Goal: Find specific page/section: Find specific page/section

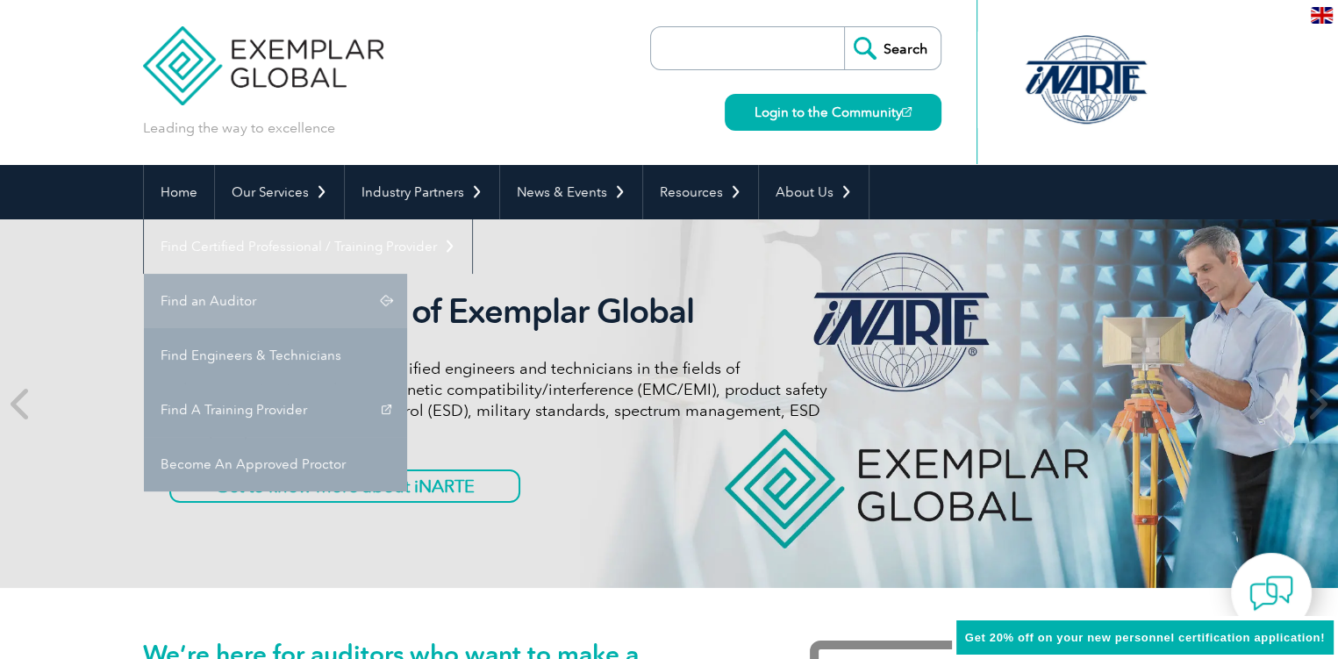
click at [407, 274] on link "Find an Auditor" at bounding box center [275, 301] width 263 height 54
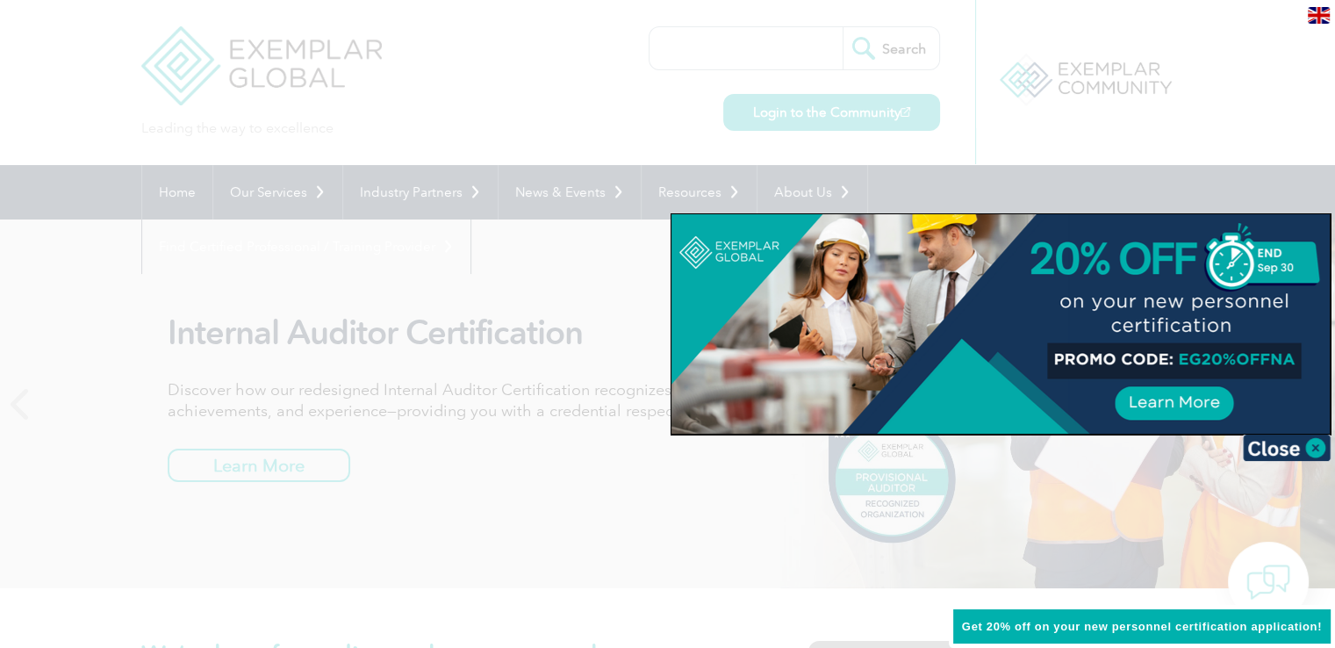
click at [653, 484] on div at bounding box center [667, 324] width 1335 height 648
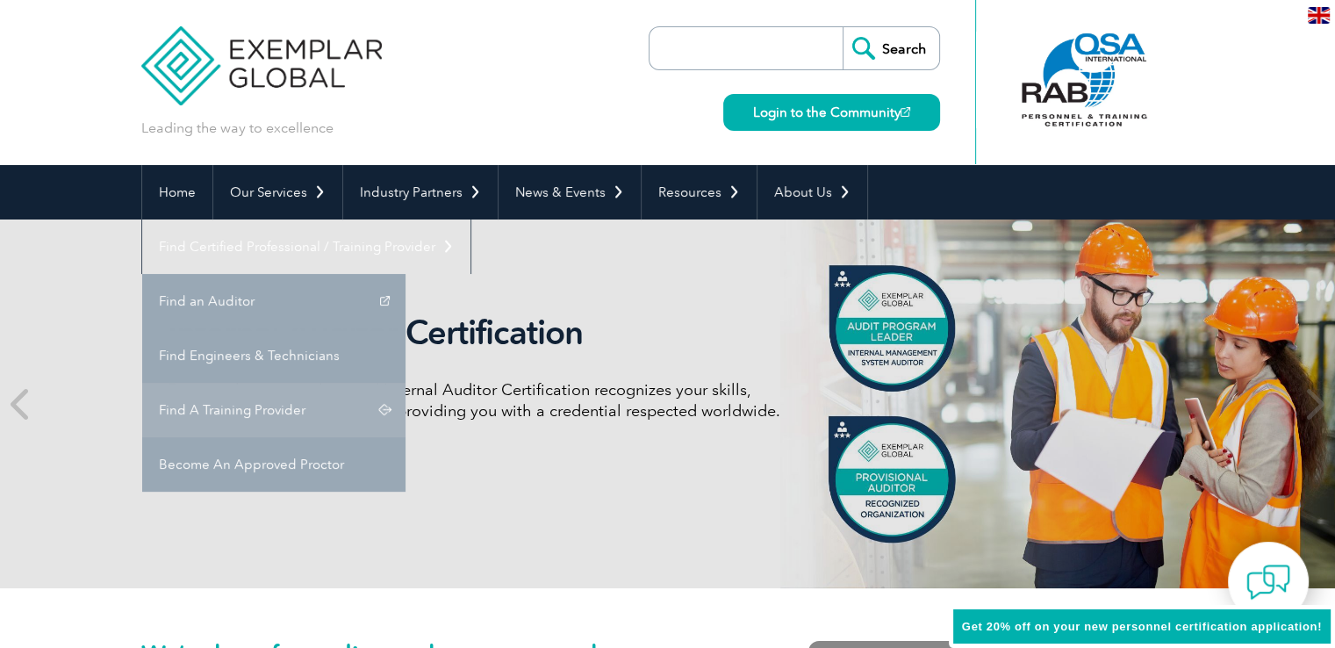
click at [405, 383] on link "Find A Training Provider" at bounding box center [273, 410] width 263 height 54
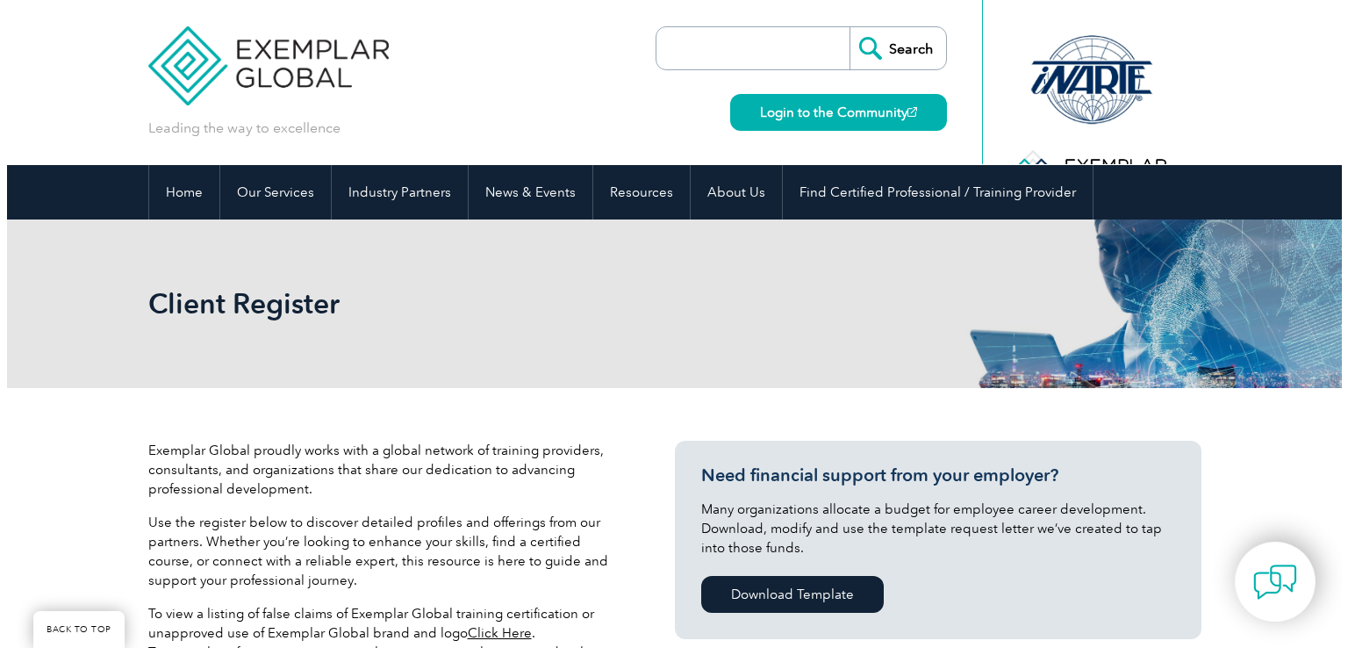
scroll to position [544, 0]
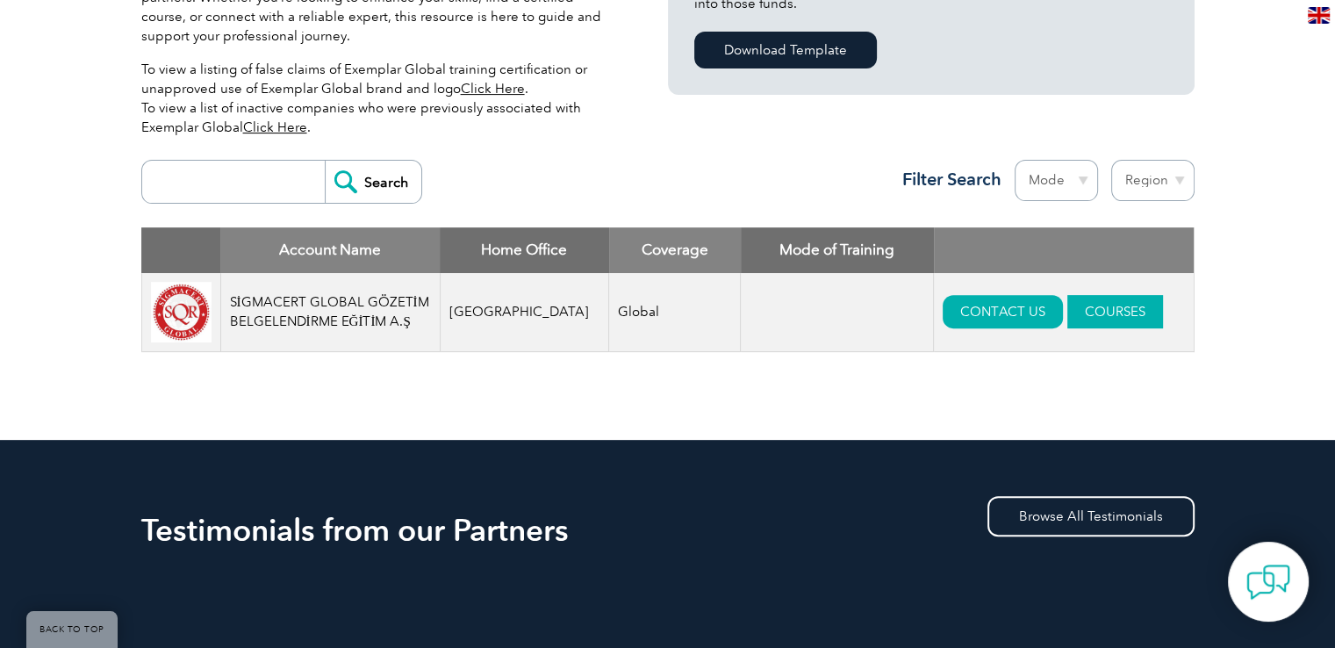
click at [1071, 303] on link "COURSES" at bounding box center [1115, 311] width 96 height 33
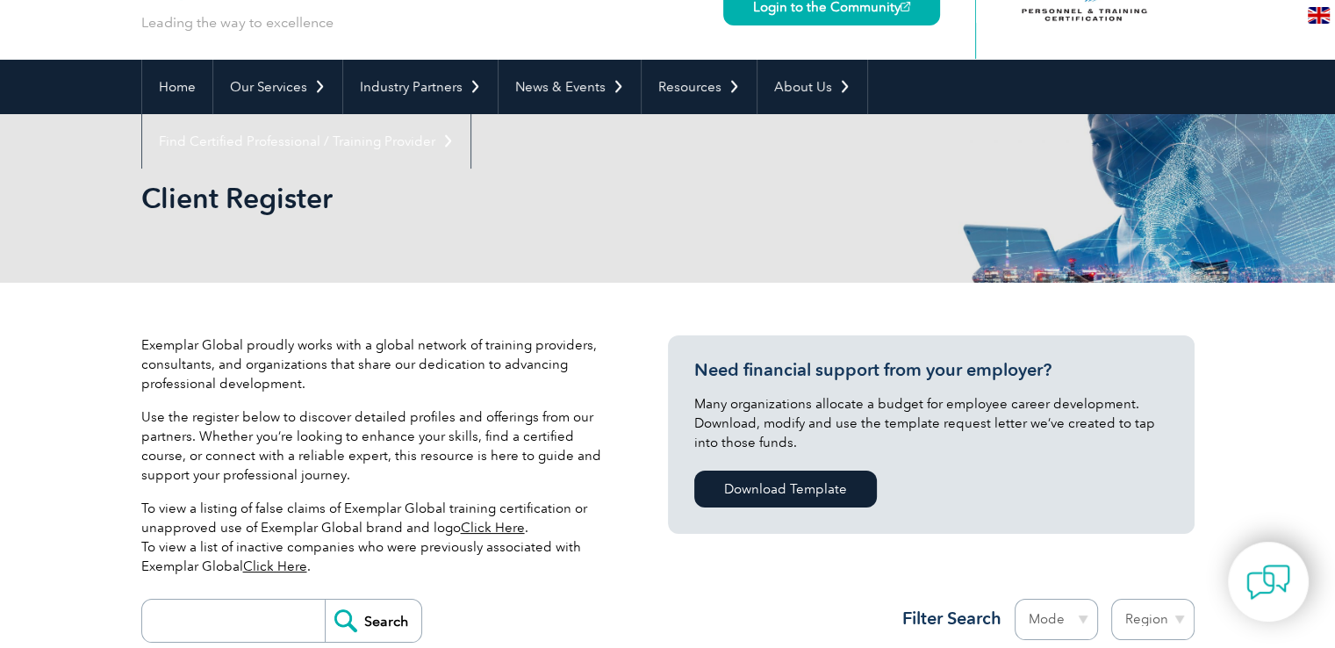
scroll to position [0, 0]
